Goal: Task Accomplishment & Management: Manage account settings

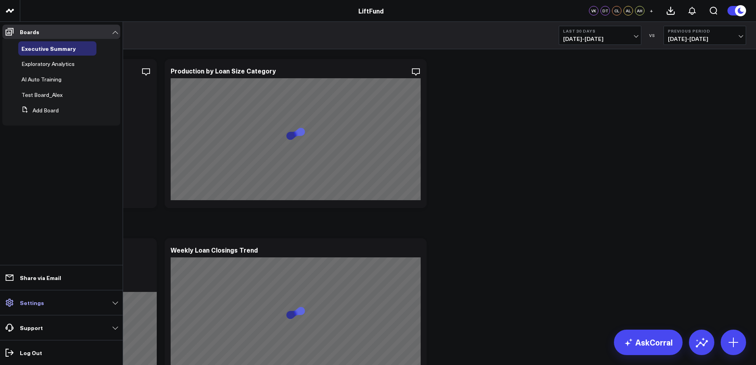
click at [36, 305] on p "Settings" at bounding box center [32, 302] width 24 height 6
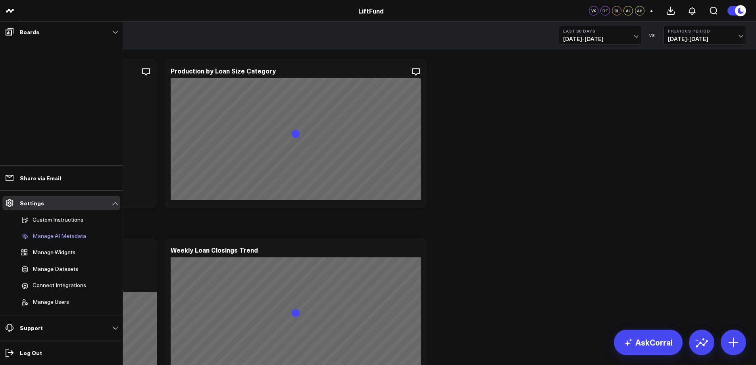
click at [64, 235] on p "Manage AI Metadata" at bounding box center [60, 236] width 54 height 7
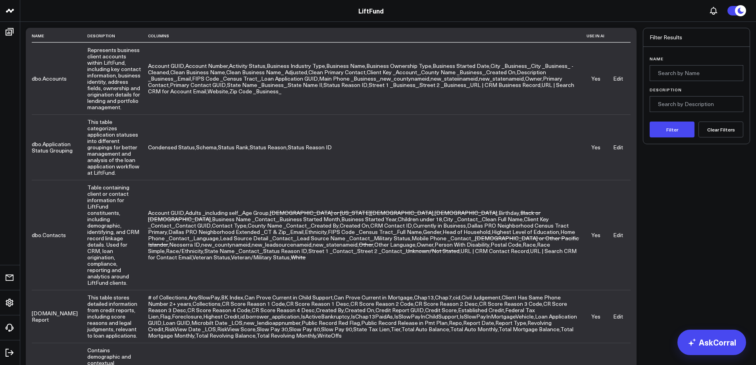
click at [621, 143] on link "Edit" at bounding box center [618, 147] width 10 height 8
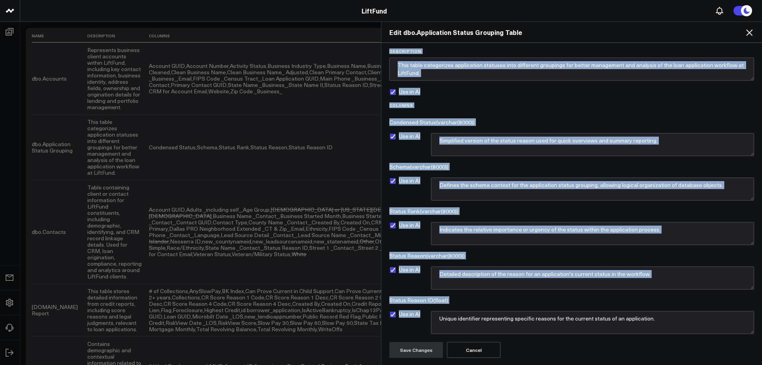
drag, startPoint x: 388, startPoint y: 50, endPoint x: 756, endPoint y: 328, distance: 461.7
click at [756, 328] on form "Description This table categorizes application statuses into different grouping…" at bounding box center [572, 203] width 373 height 309
copy form "Description This table categorizes application statuses into different grouping…"
click at [458, 91] on div "Use in AI" at bounding box center [571, 92] width 365 height 6
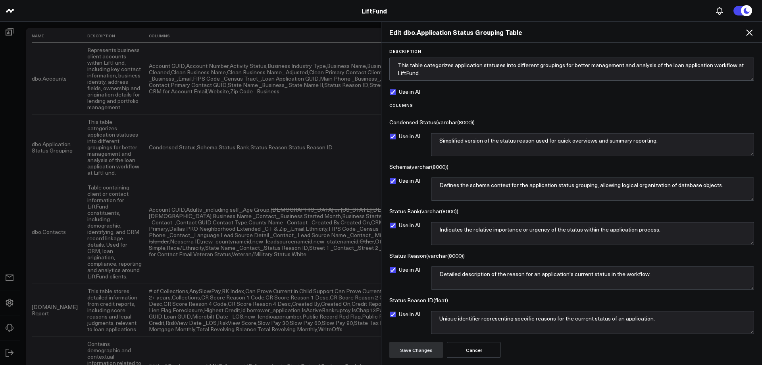
click at [458, 91] on div "Use in AI" at bounding box center [571, 92] width 365 height 6
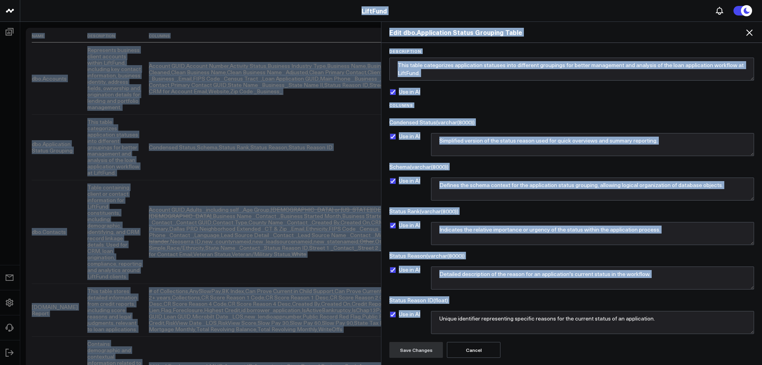
click at [459, 92] on div "Use in AI" at bounding box center [571, 92] width 365 height 6
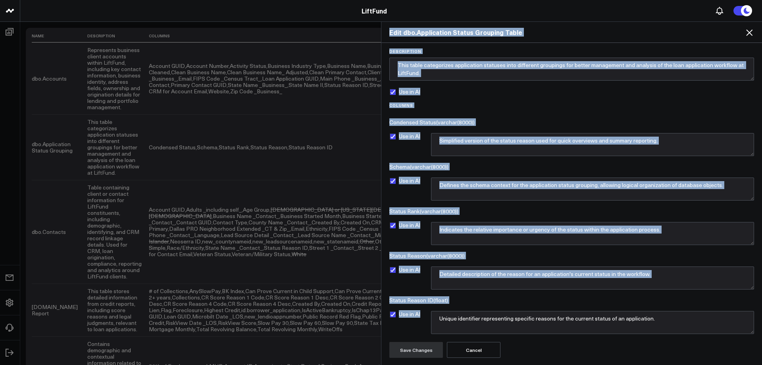
drag, startPoint x: 390, startPoint y: 33, endPoint x: 665, endPoint y: 344, distance: 415.4
click at [665, 345] on div "Edit dbo.Application Status Grouping Table Description This table categorizes a…" at bounding box center [571, 192] width 381 height 343
copy div "Edit dbo.Application Status Grouping Table Description This table categorizes a…"
